Goal: Navigation & Orientation: Find specific page/section

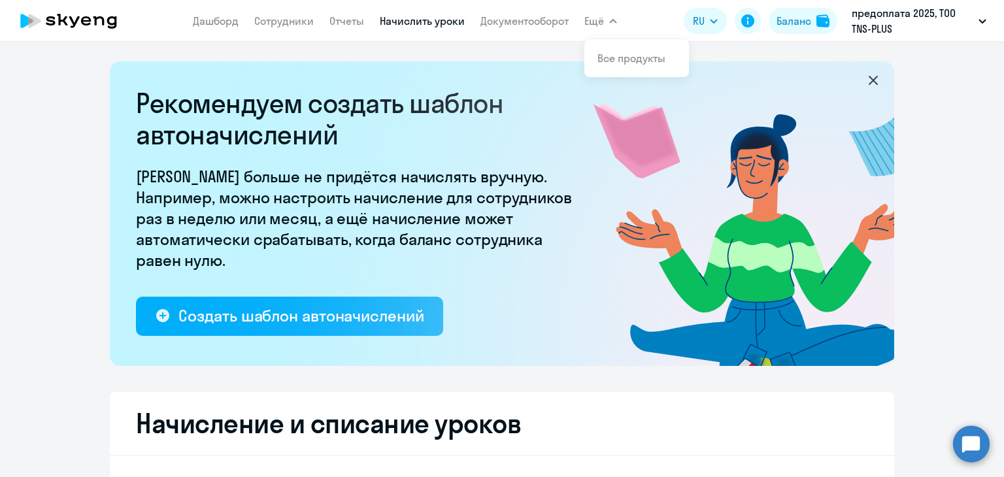
select select "10"
click at [196, 27] on link "Дашборд" at bounding box center [216, 20] width 46 height 13
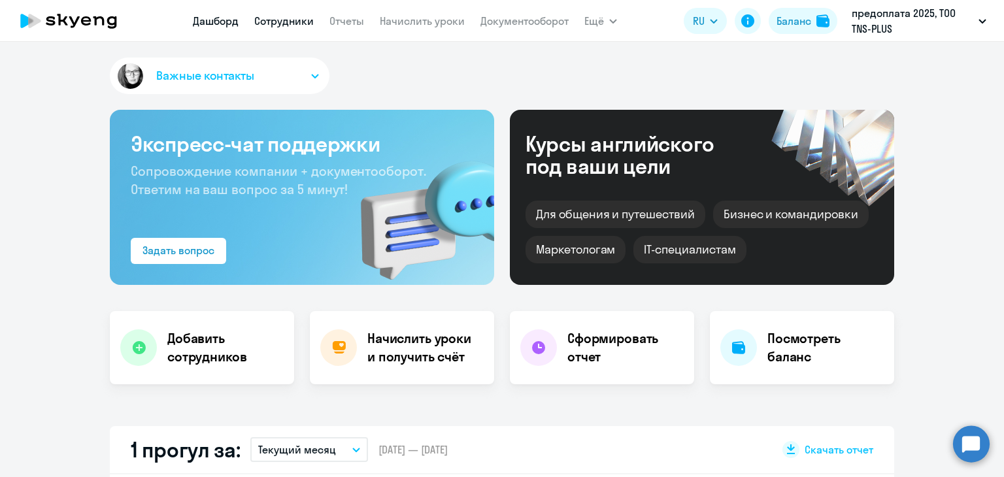
click at [274, 25] on link "Сотрудники" at bounding box center [283, 20] width 59 height 13
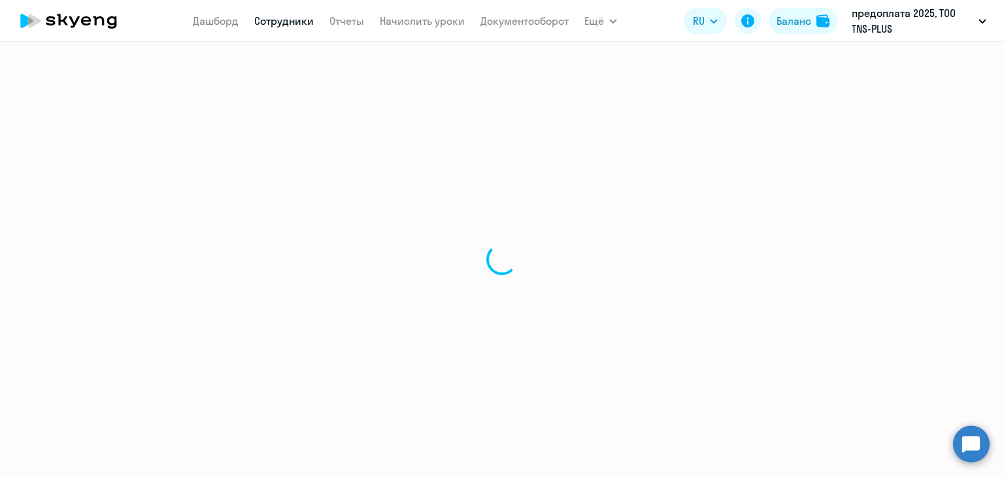
select select "30"
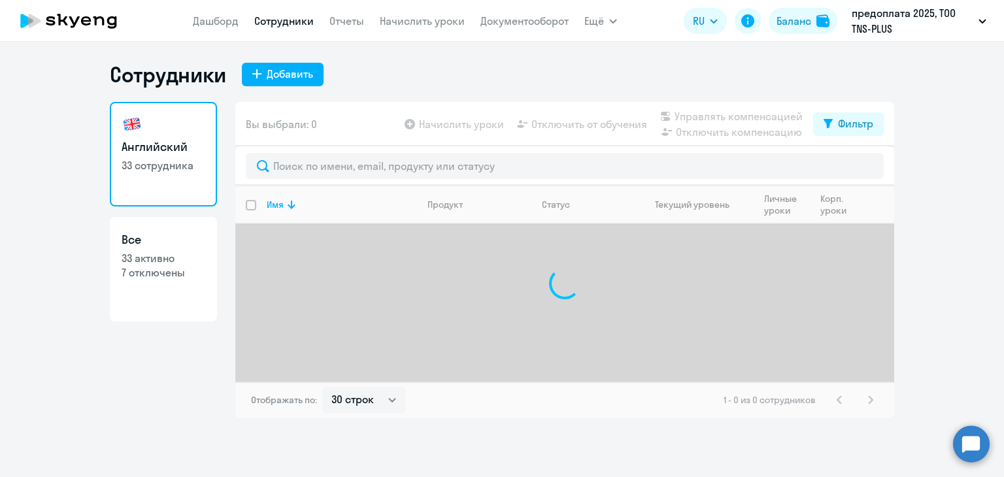
click at [39, 275] on ng-component "Сотрудники Добавить Английский 33 сотрудника Все 33 активно 7 отключены Вы выбр…" at bounding box center [502, 239] width 1004 height 357
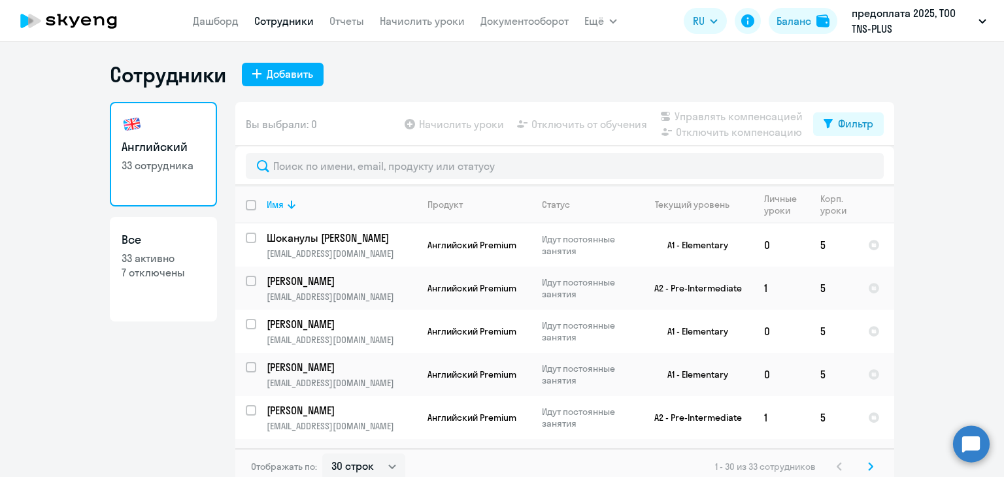
scroll to position [8, 0]
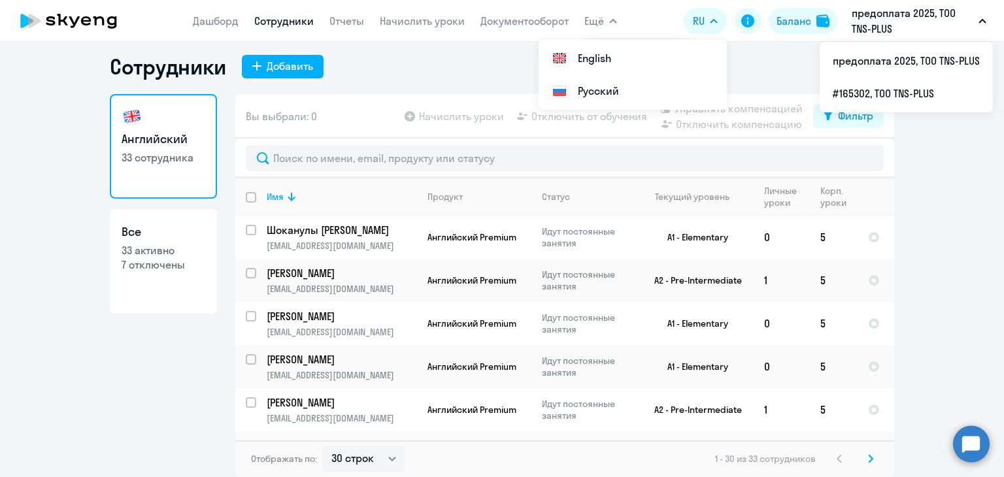
click at [991, 160] on ng-component "Сотрудники Добавить Английский 33 сотрудника Все 33 активно 7 отключены Вы выбр…" at bounding box center [502, 265] width 1004 height 423
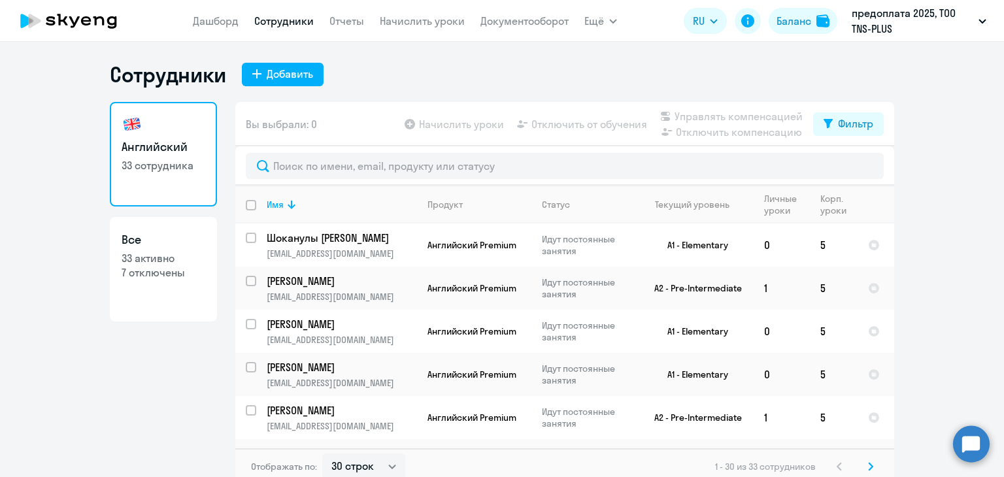
scroll to position [0, 0]
